Goal: Entertainment & Leisure: Consume media (video, audio)

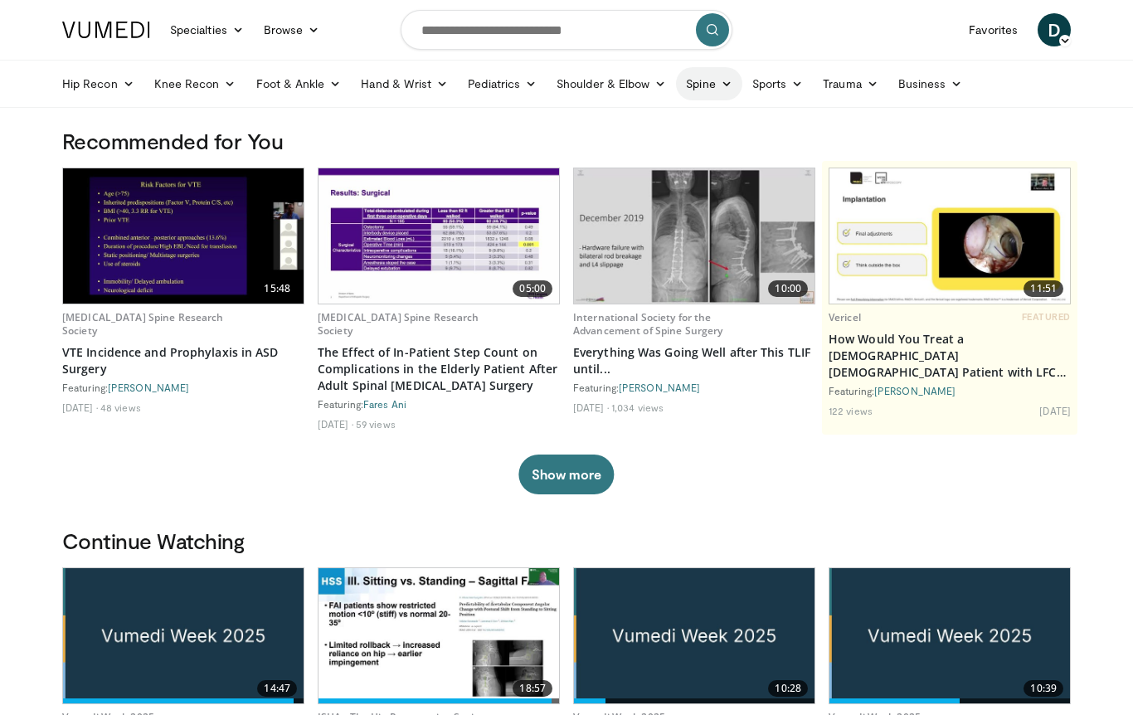
click at [718, 80] on link "Spine" at bounding box center [708, 83] width 65 height 33
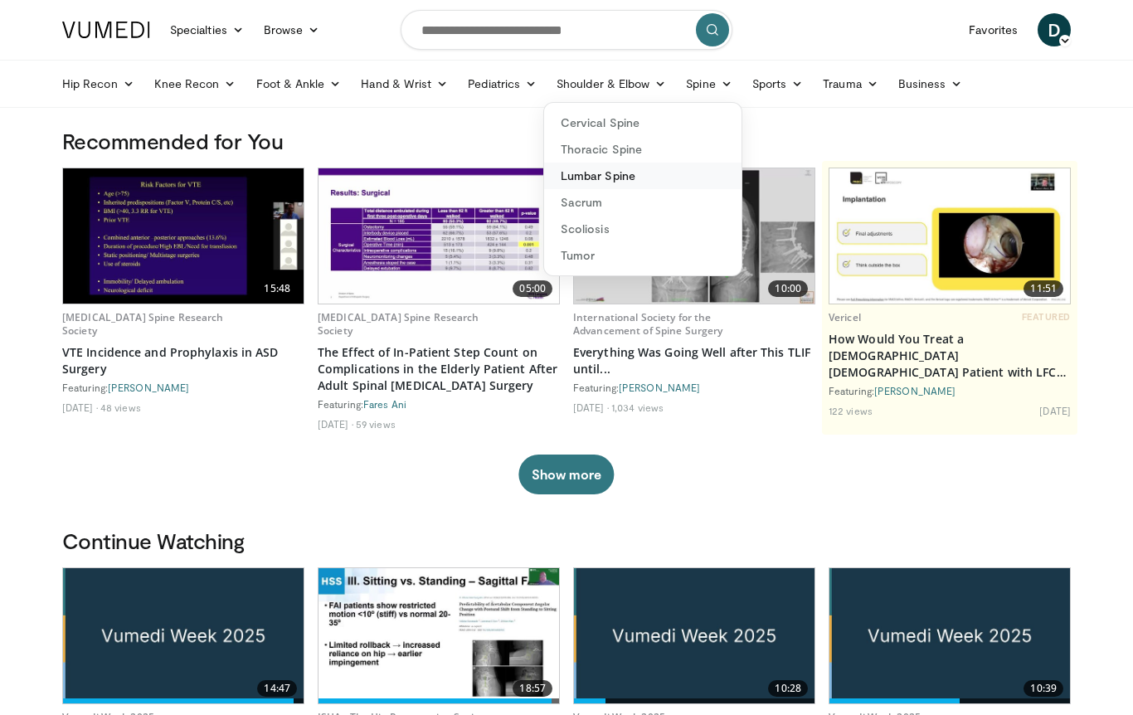
click at [679, 180] on link "Lumbar Spine" at bounding box center [642, 176] width 197 height 27
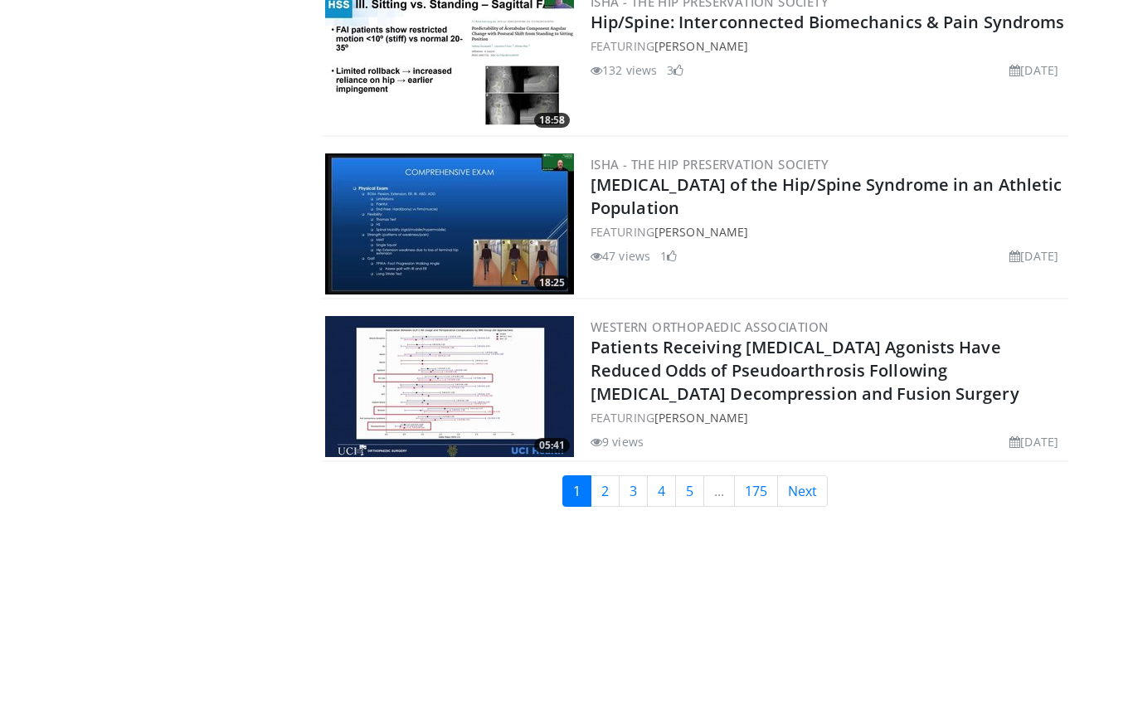
scroll to position [3936, 0]
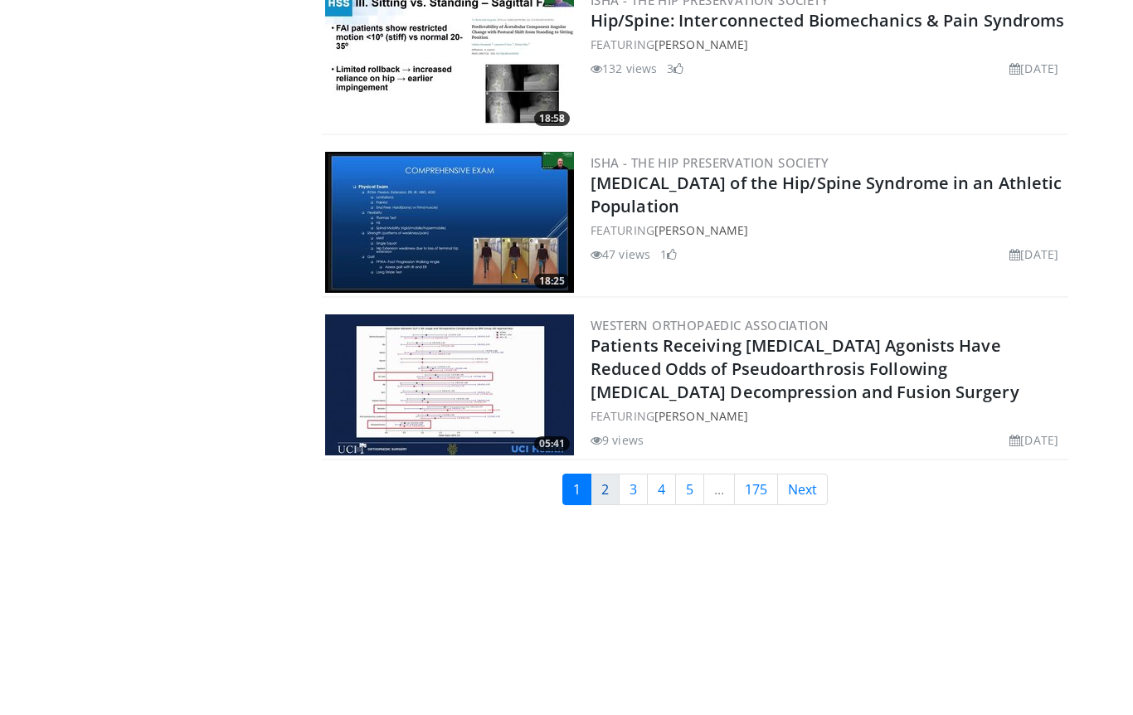
click at [604, 493] on link "2" at bounding box center [604, 489] width 29 height 32
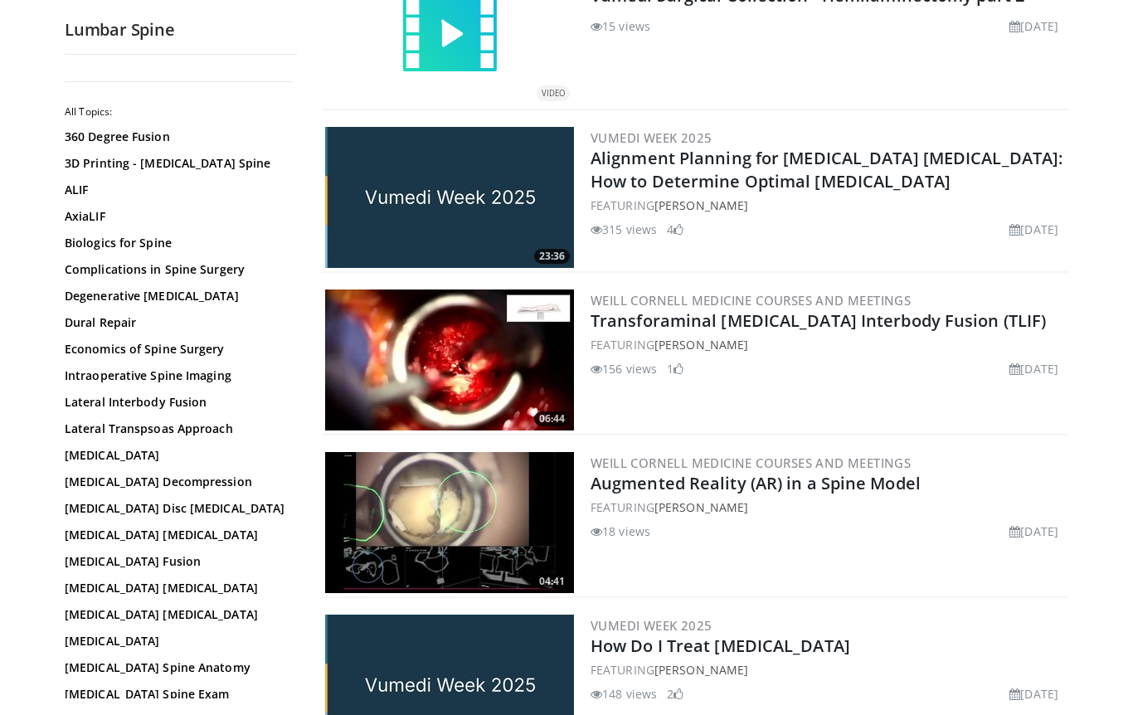
scroll to position [1527, 0]
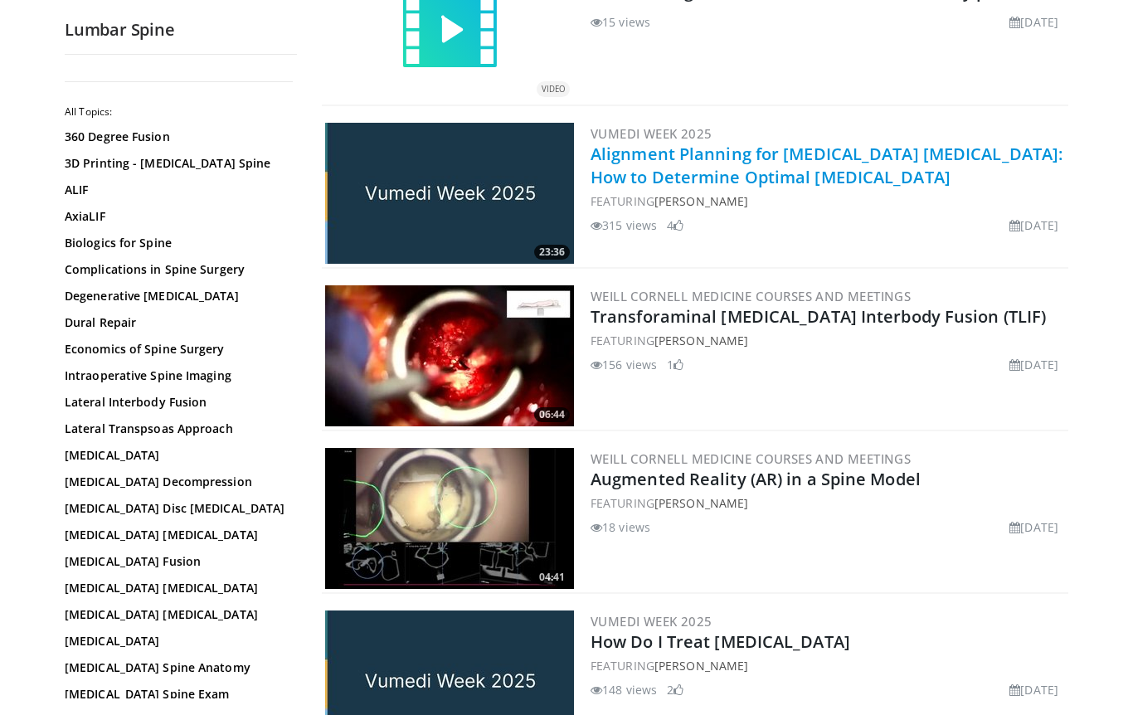
click at [657, 153] on link "Alignment Planning for [MEDICAL_DATA] [MEDICAL_DATA]: How to Determine Optimal …" at bounding box center [826, 166] width 472 height 46
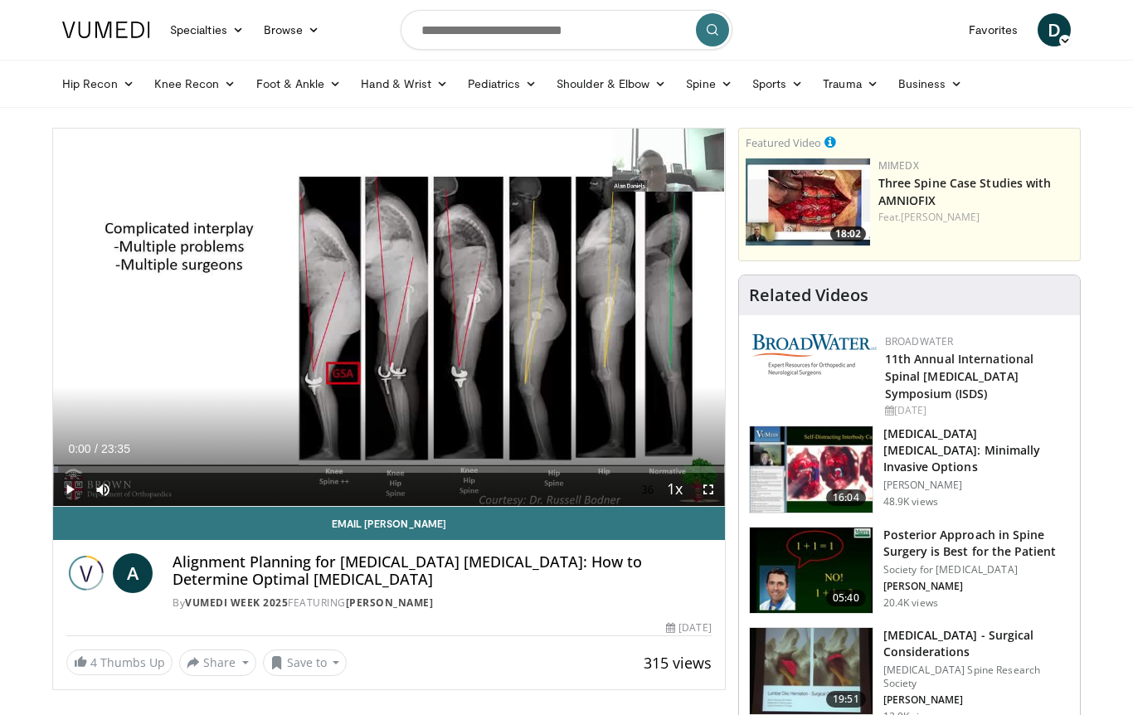
click at [65, 488] on span "Video Player" at bounding box center [69, 489] width 33 height 33
click at [706, 492] on span "Video Player" at bounding box center [707, 489] width 33 height 33
click at [711, 488] on span "Video Player" at bounding box center [707, 489] width 33 height 33
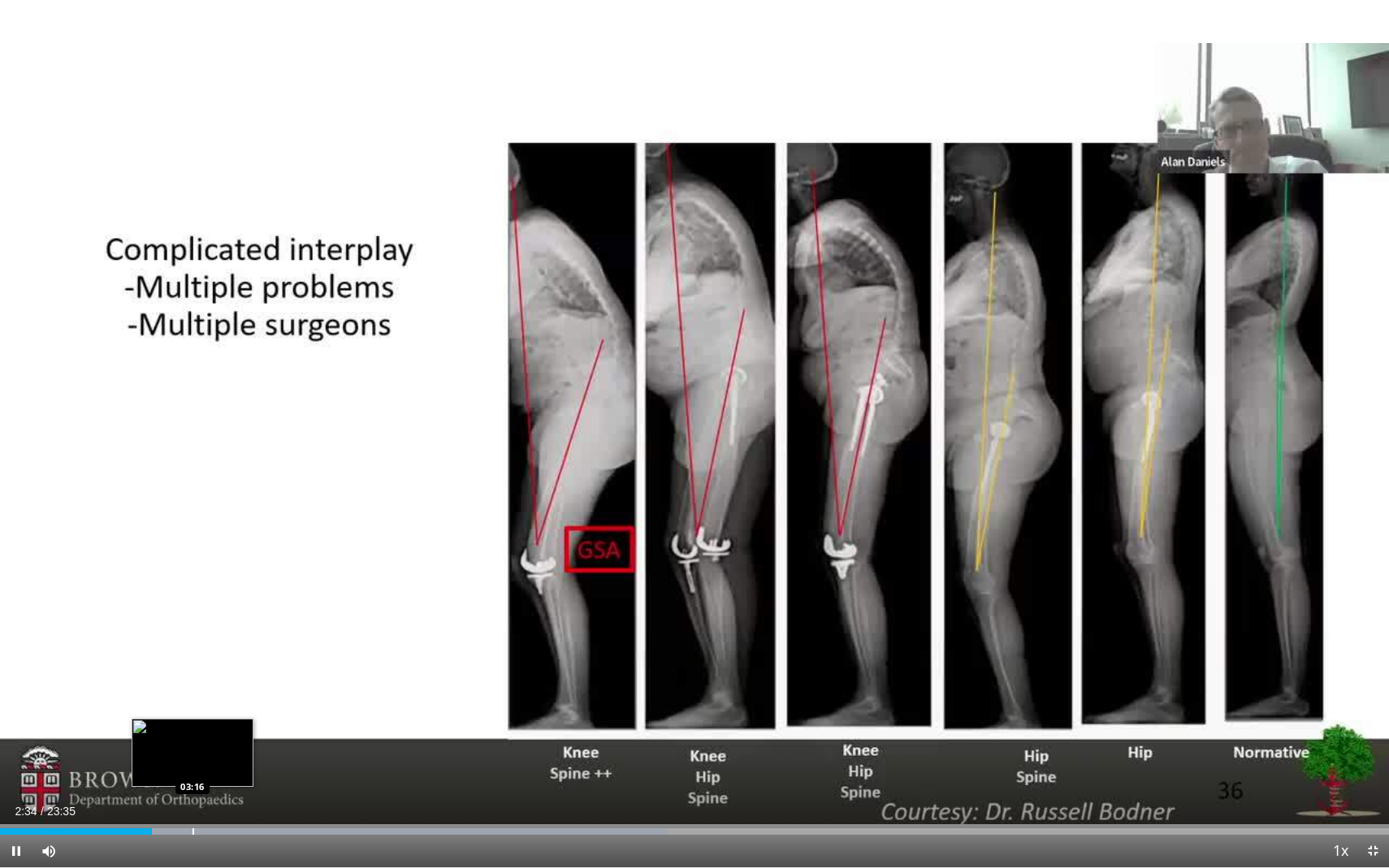
click at [192, 699] on div "Progress Bar" at bounding box center [193, 832] width 2 height 7
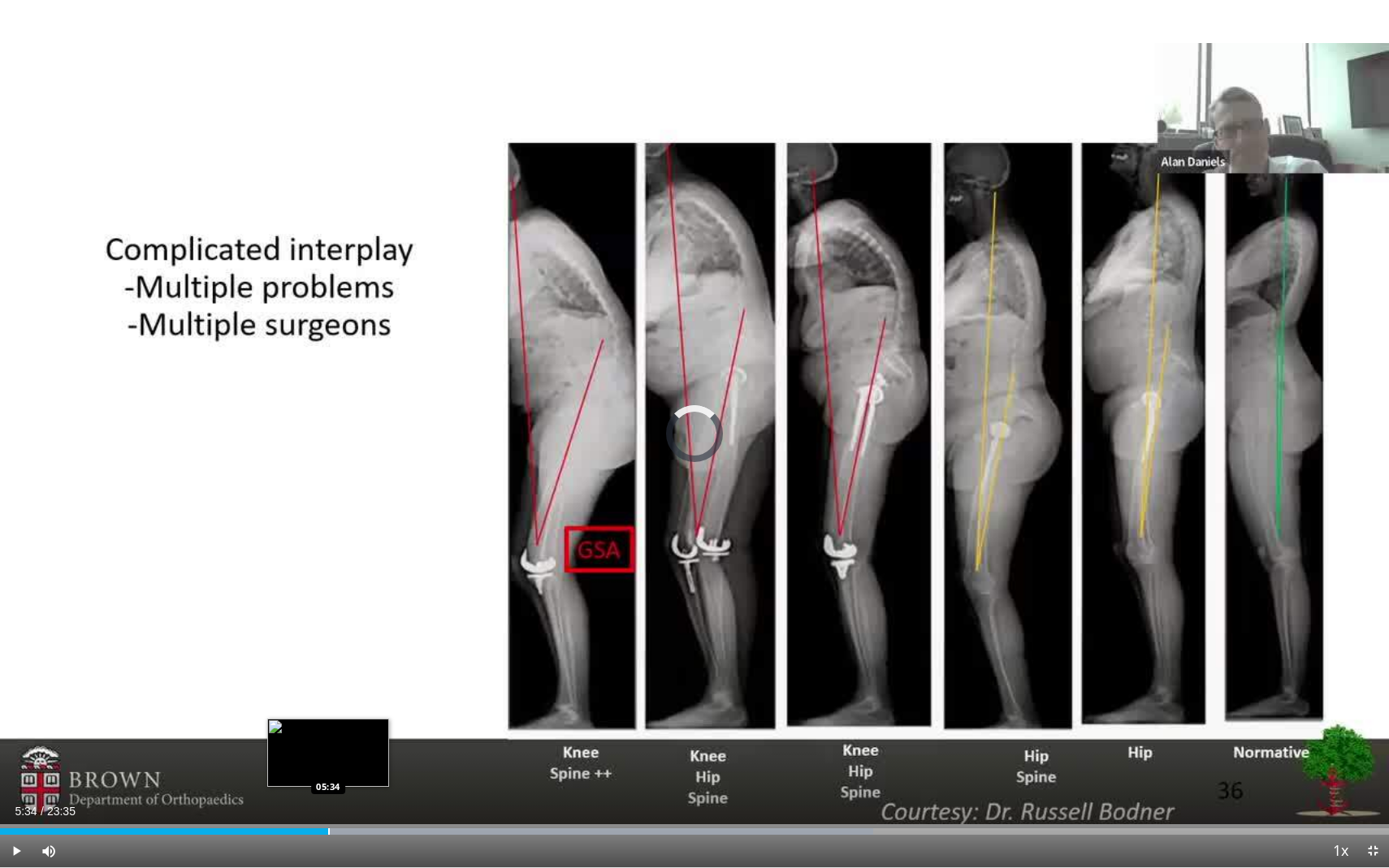
click at [328, 699] on div "Loaded : 62.87% 05:34 05:34" at bounding box center [694, 828] width 1389 height 16
click at [350, 699] on div "Progress Bar" at bounding box center [351, 832] width 2 height 7
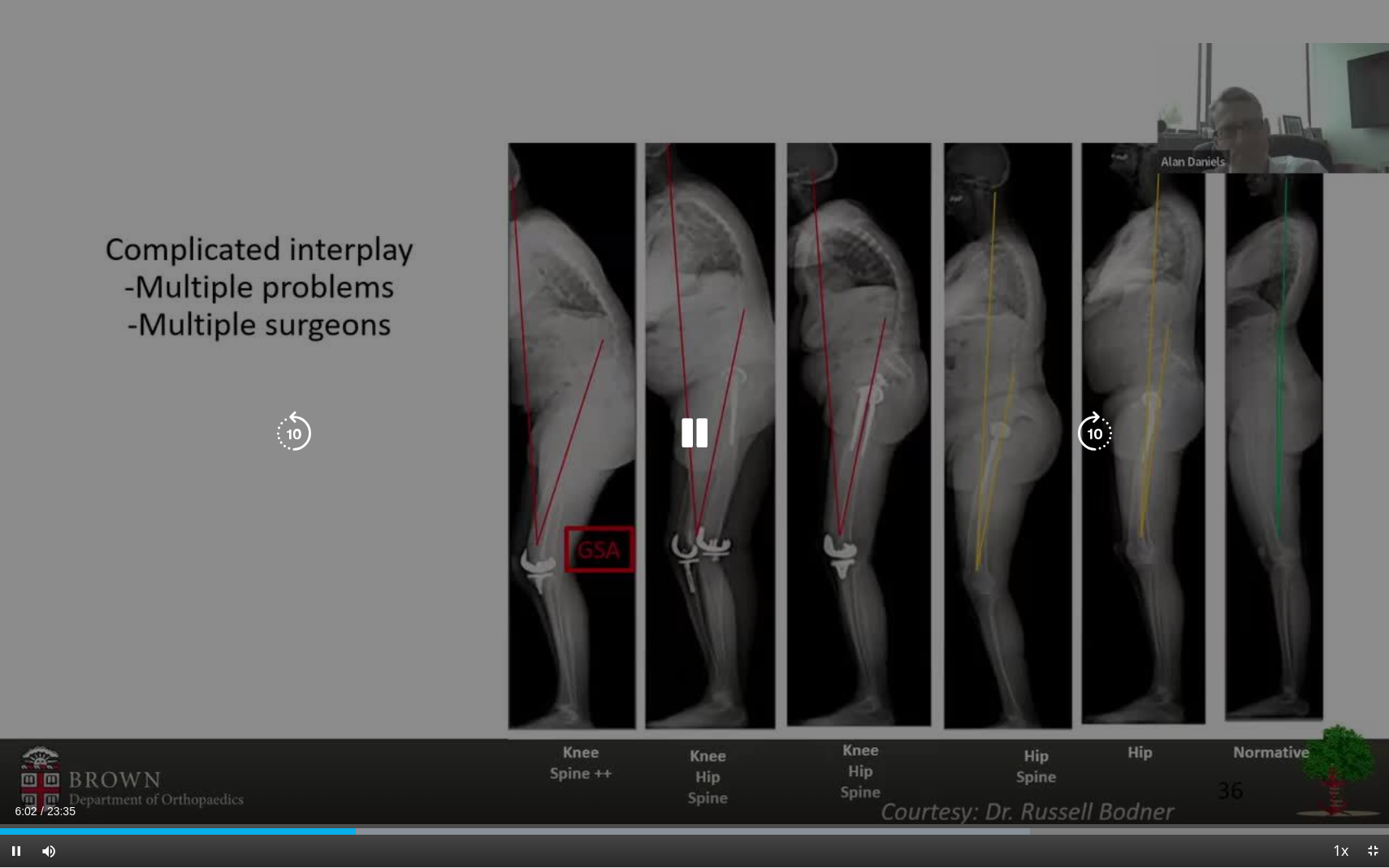
click at [681, 429] on icon "Video Player" at bounding box center [694, 434] width 45 height 45
click at [687, 438] on icon "Video Player" at bounding box center [694, 434] width 45 height 45
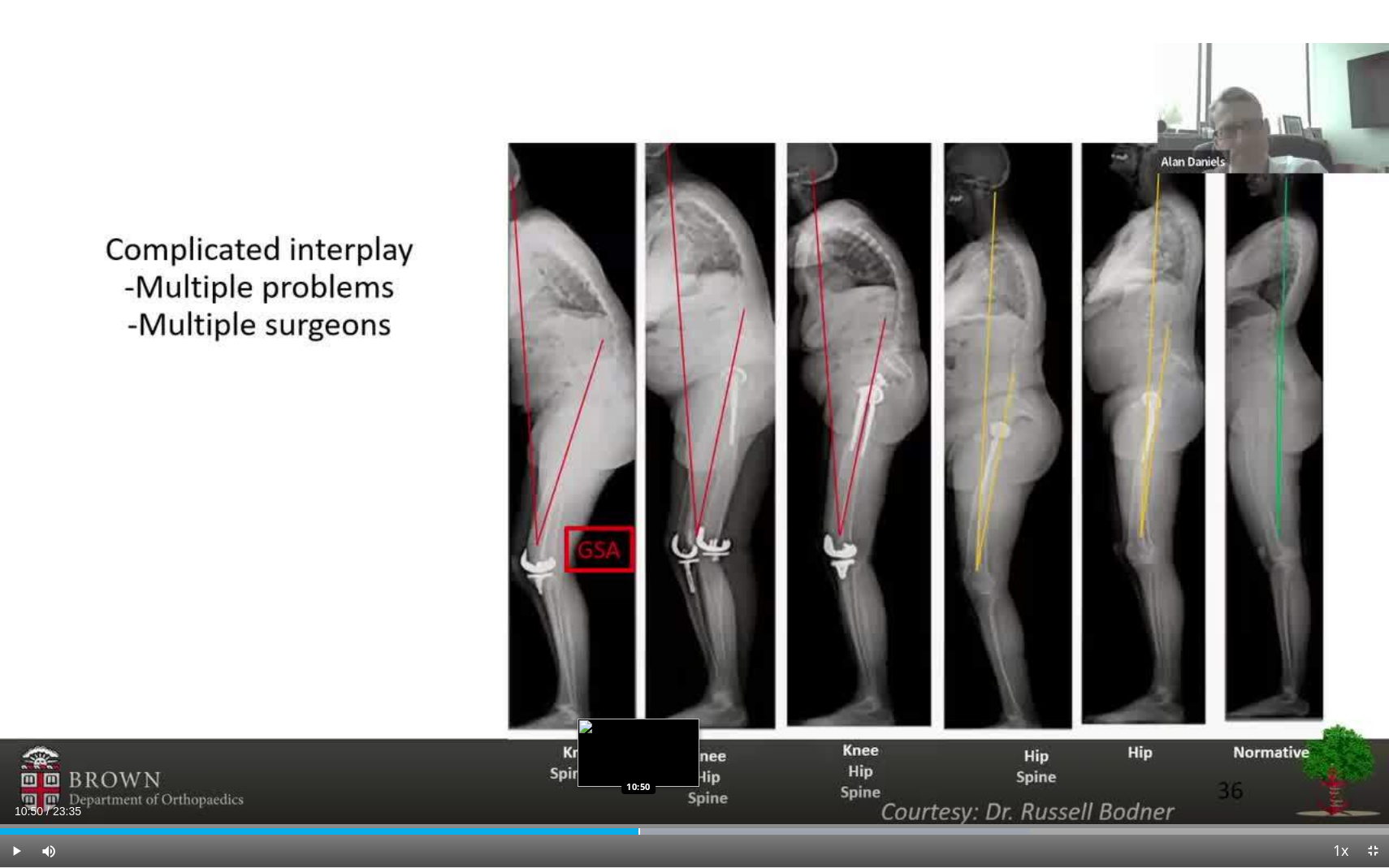
click at [639, 699] on div "Progress Bar" at bounding box center [640, 832] width 2 height 7
click at [655, 699] on div "Loaded : 80.53% 10:53 11:07" at bounding box center [694, 828] width 1389 height 16
click at [675, 699] on div "Loaded : 83.36% 11:09 11:27" at bounding box center [694, 828] width 1389 height 16
click at [695, 699] on div "Loaded : 98.20% 11:36 11:48" at bounding box center [694, 828] width 1389 height 16
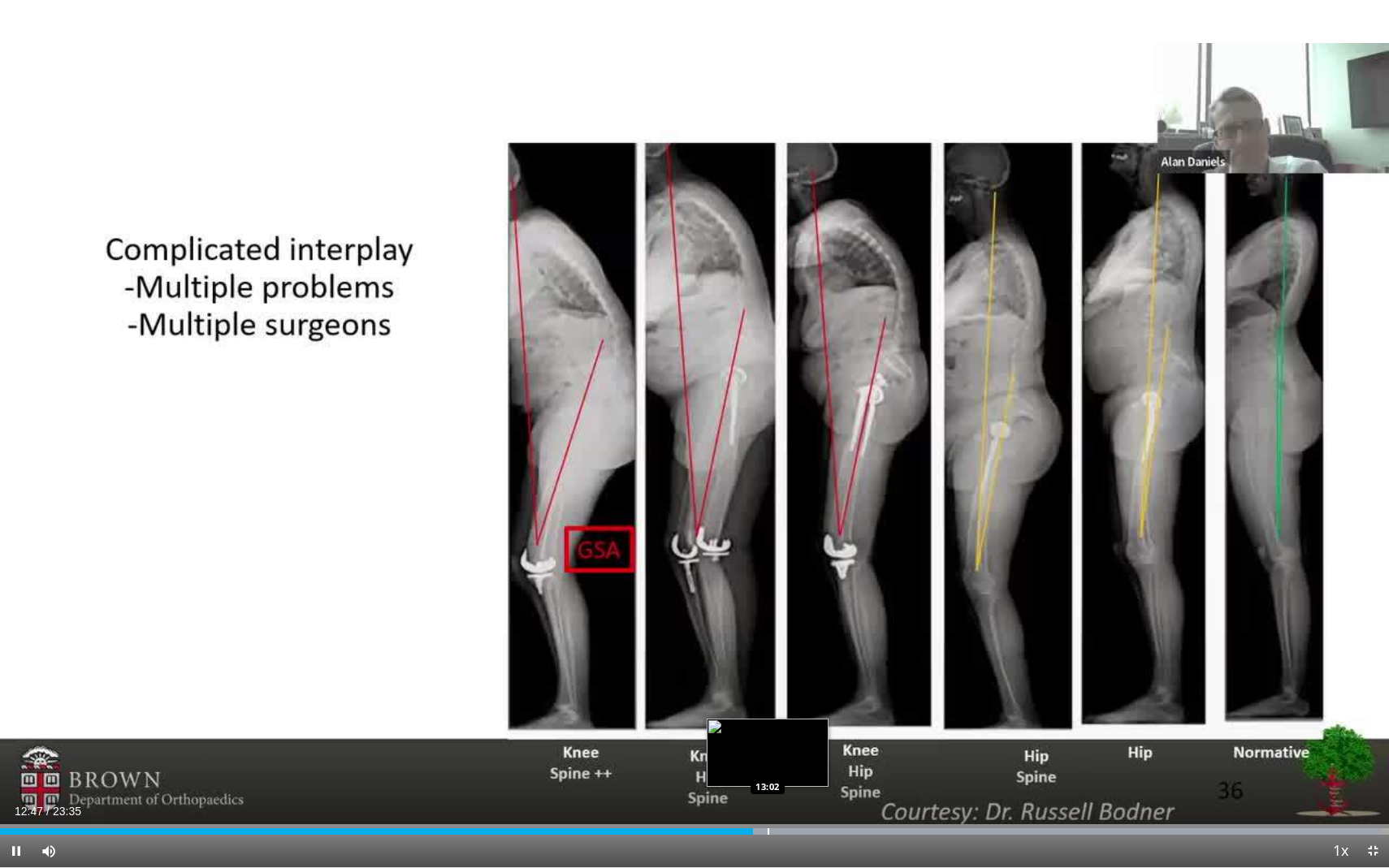
click at [767, 699] on div "Progress Bar" at bounding box center [768, 832] width 2 height 7
click at [836, 699] on div "Progress Bar" at bounding box center [837, 832] width 2 height 7
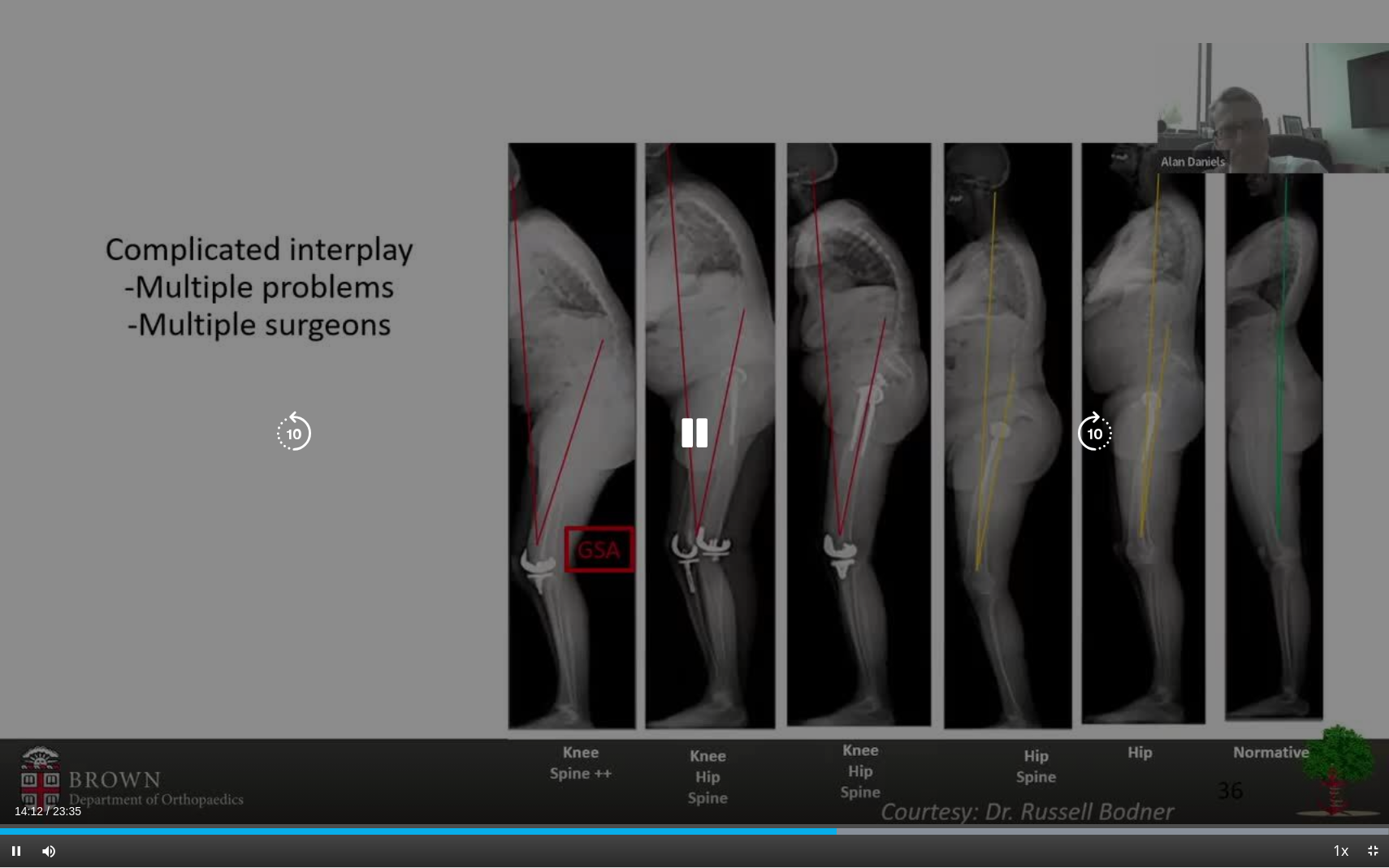
click at [951, 677] on div "10 seconds Tap to unmute" at bounding box center [694, 433] width 1389 height 867
click at [681, 439] on icon "Video Player" at bounding box center [694, 434] width 45 height 45
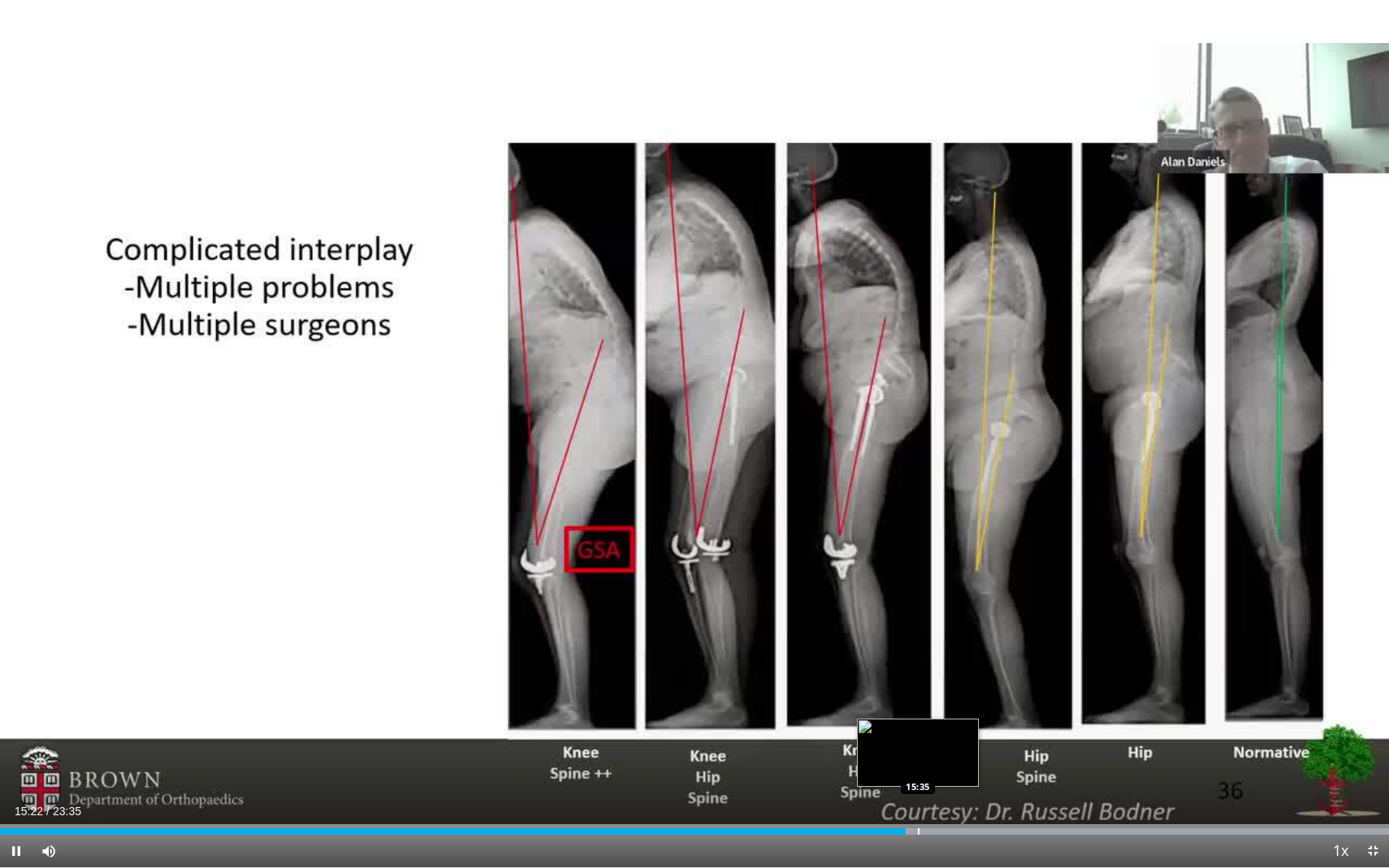
click at [919, 699] on div "Progress Bar" at bounding box center [919, 832] width 2 height 7
click at [931, 699] on div "Progress Bar" at bounding box center [932, 832] width 2 height 7
click at [935, 699] on div "Loaded : 99.97% 15:53 15:53" at bounding box center [694, 828] width 1389 height 16
click at [920, 699] on div "Loaded : 99.97% 15:55 15:37" at bounding box center [694, 828] width 1389 height 16
click at [933, 699] on div "Loaded : 99.97% 15:38 15:50" at bounding box center [694, 828] width 1389 height 16
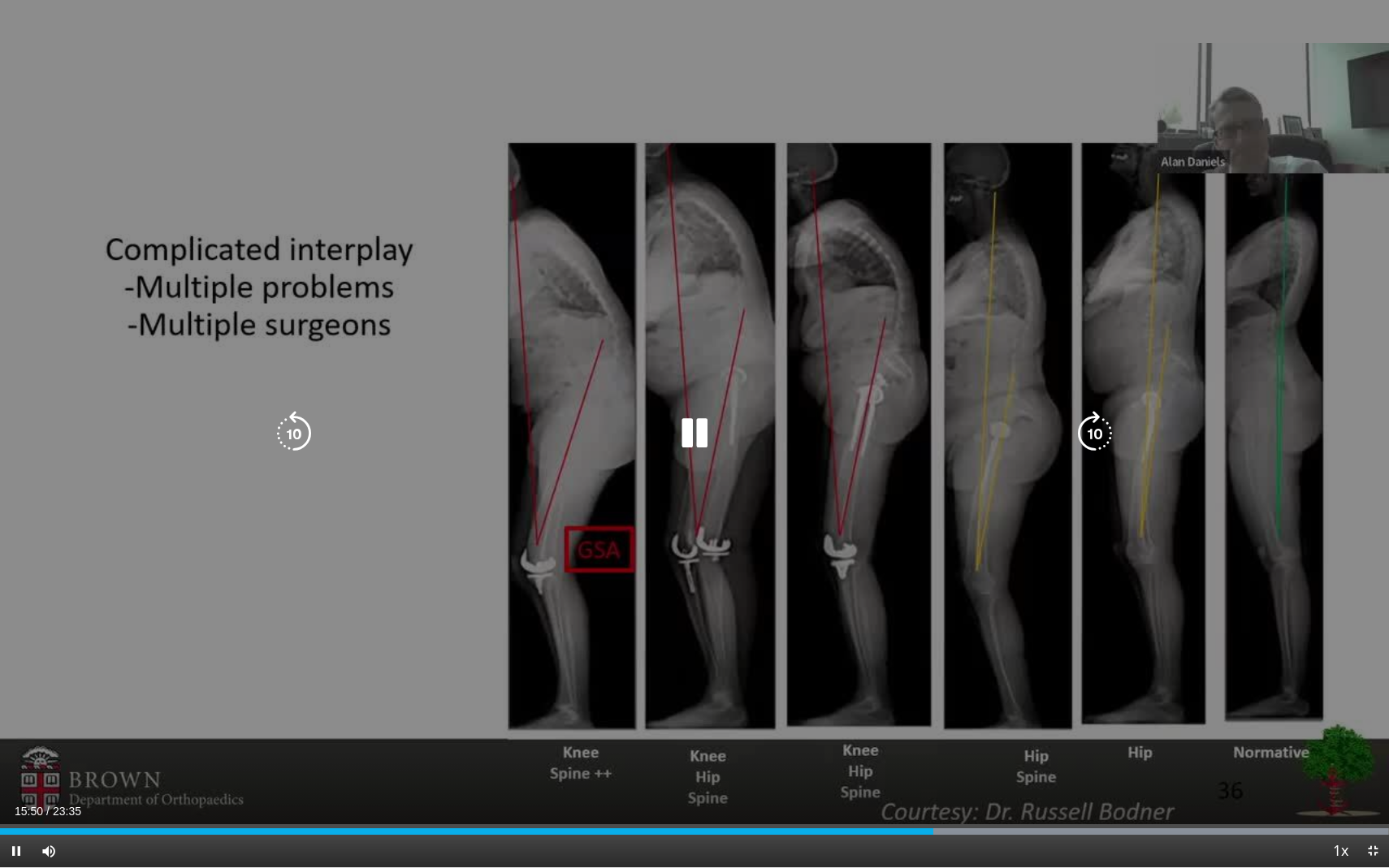
click at [932, 478] on div "10 seconds Tap to unmute" at bounding box center [694, 433] width 1389 height 867
click at [696, 435] on icon "Video Player" at bounding box center [694, 434] width 45 height 45
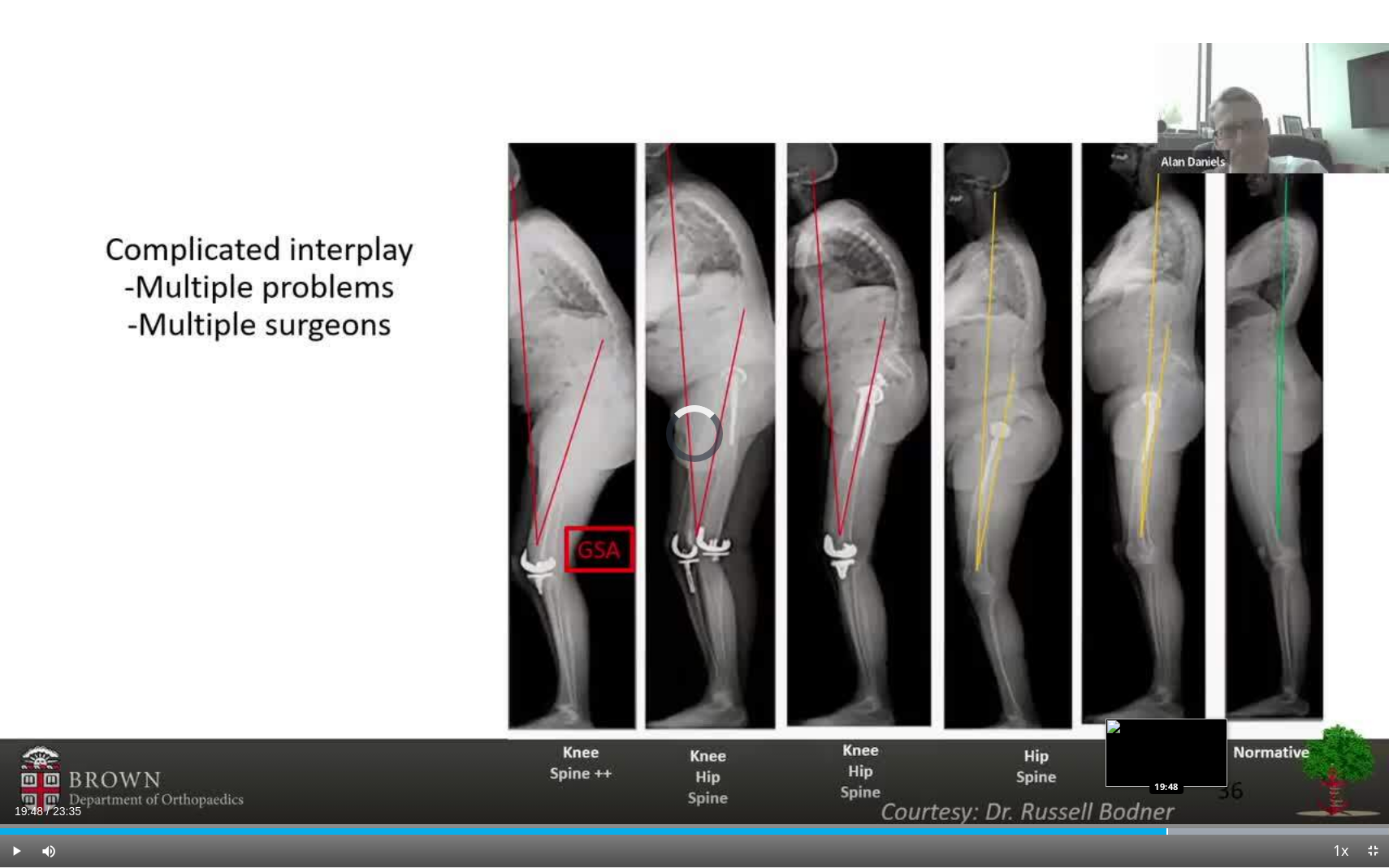
click at [1109, 699] on div "Loaded : 99.97% 19:31 19:48" at bounding box center [694, 828] width 1389 height 16
click at [1109, 699] on div "Loaded : 99.97% 19:50 20:08" at bounding box center [694, 828] width 1389 height 16
click at [1109, 699] on div "Progress Bar" at bounding box center [1212, 832] width 2 height 7
click at [1109, 699] on div "Loaded : 99.97% 20:56 20:56" at bounding box center [694, 828] width 1389 height 16
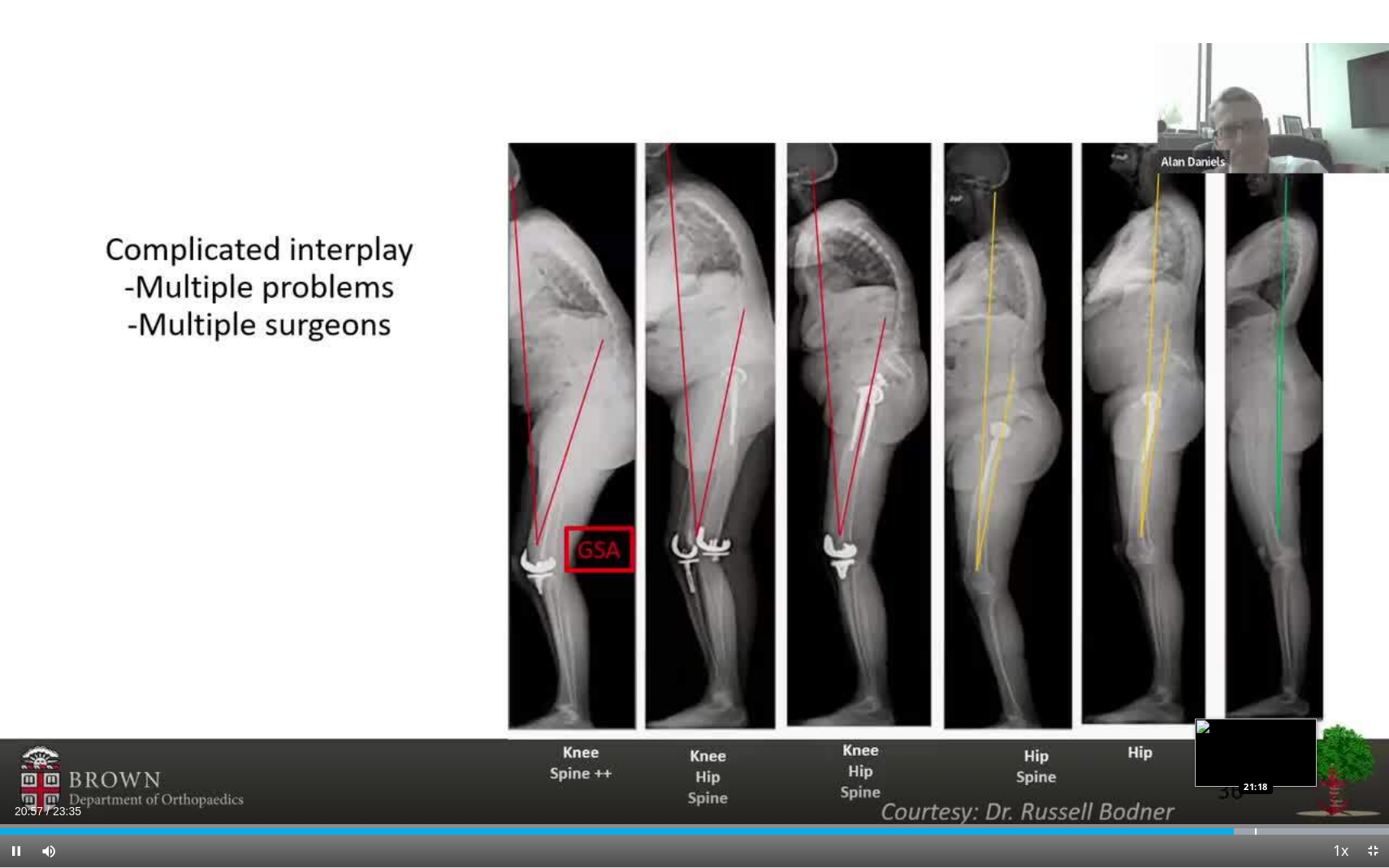
click at [1109, 699] on div "Progress Bar" at bounding box center [1256, 832] width 2 height 7
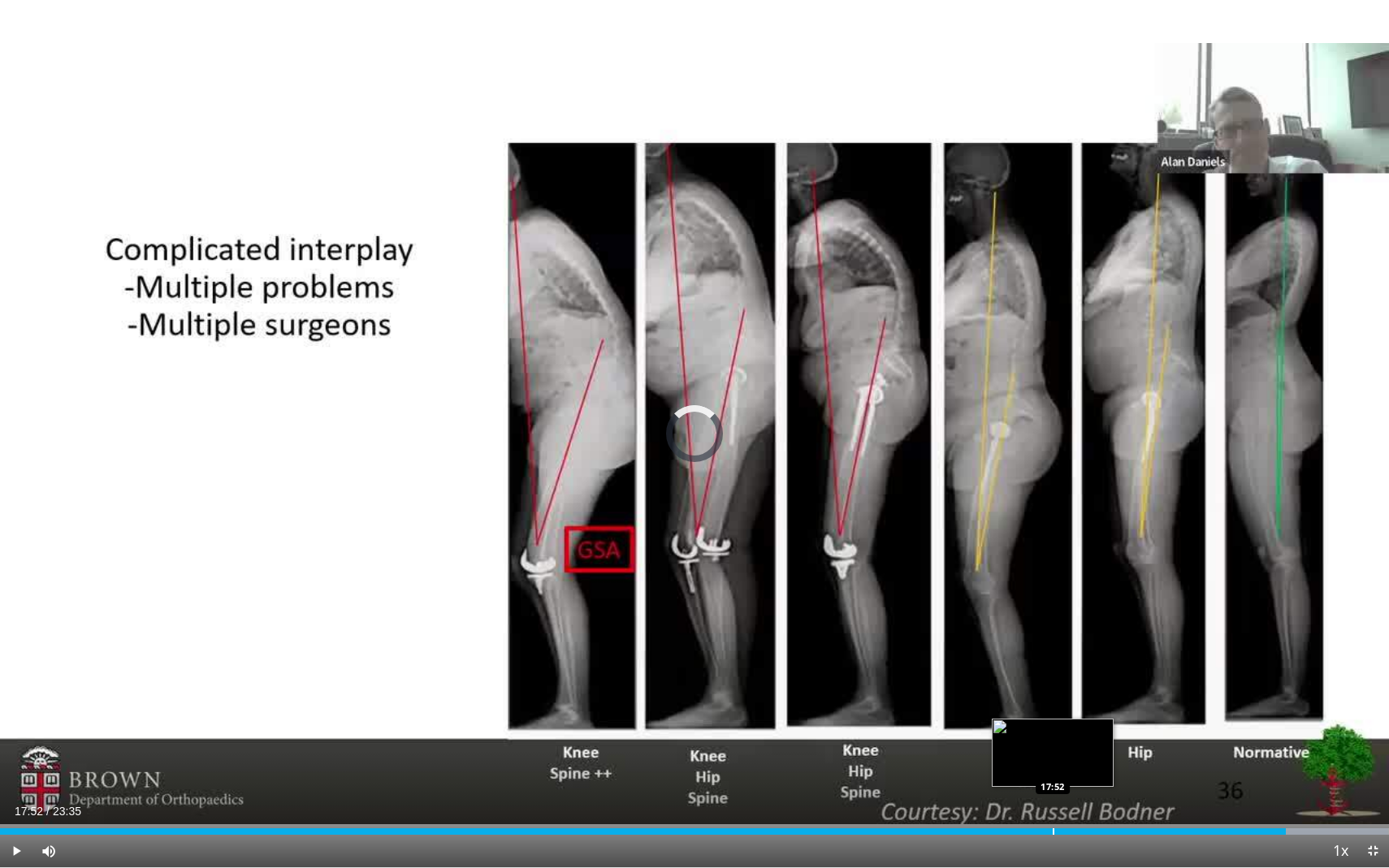
click at [1053, 699] on div "Loaded : 99.97% 21:50 17:52" at bounding box center [694, 828] width 1389 height 16
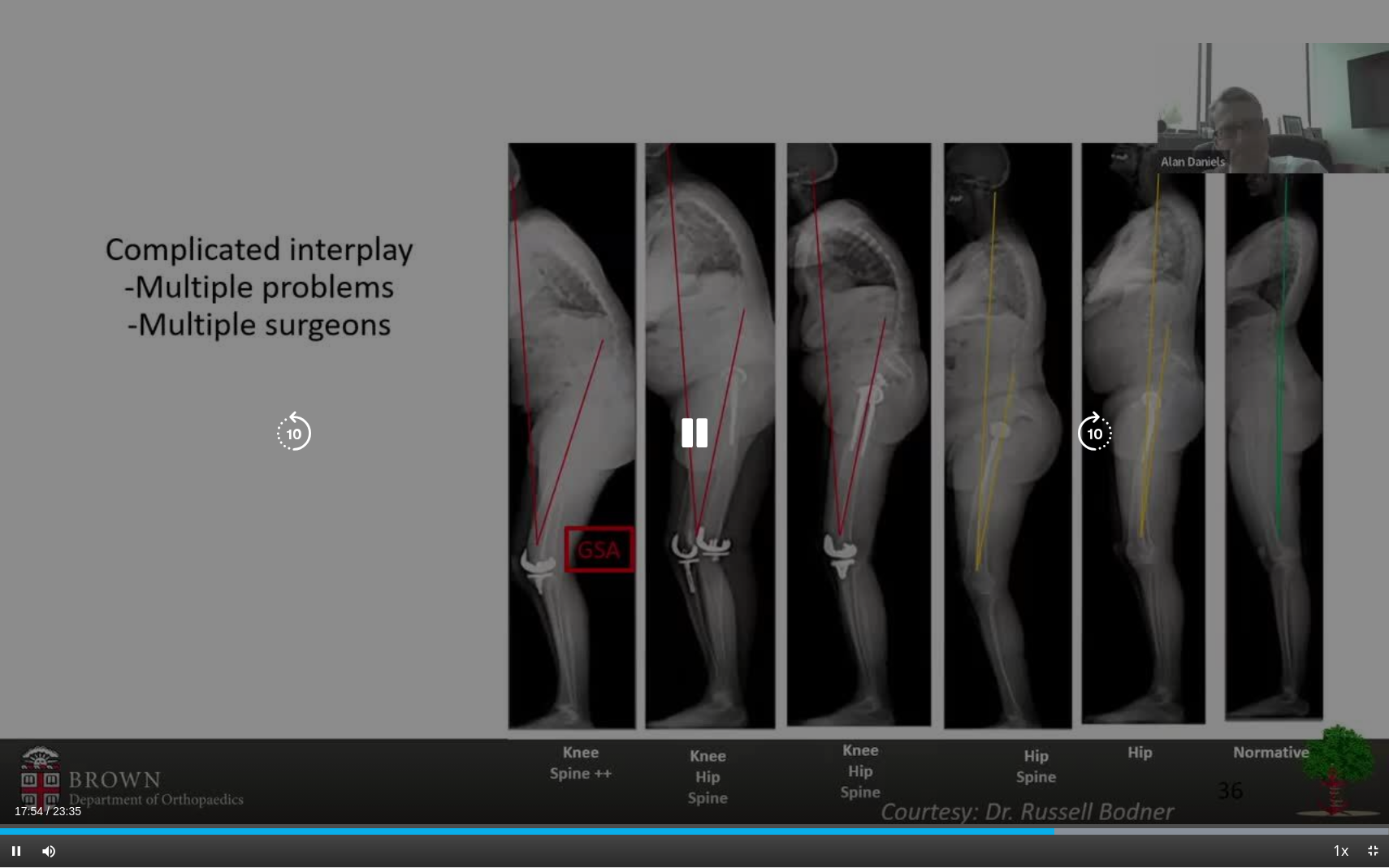
click at [916, 622] on div "10 seconds Tap to unmute" at bounding box center [694, 433] width 1389 height 867
